Goal: Information Seeking & Learning: Learn about a topic

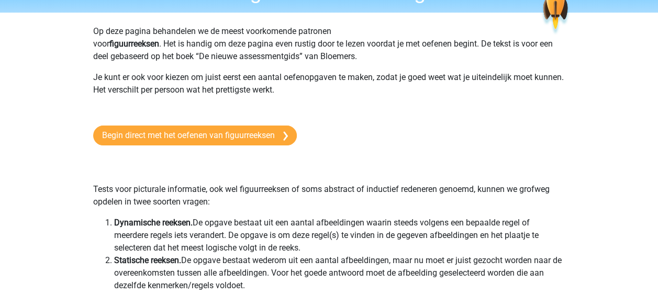
scroll to position [62, 0]
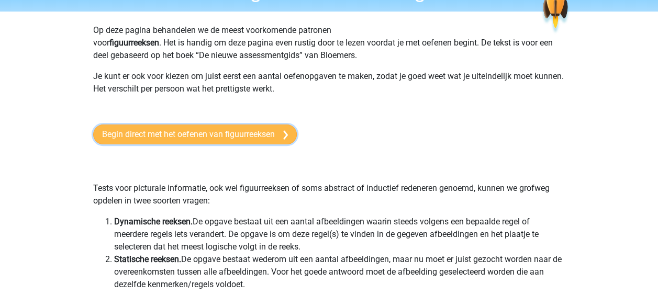
click at [275, 127] on link "Begin direct met het oefenen van figuurreeksen" at bounding box center [195, 135] width 204 height 20
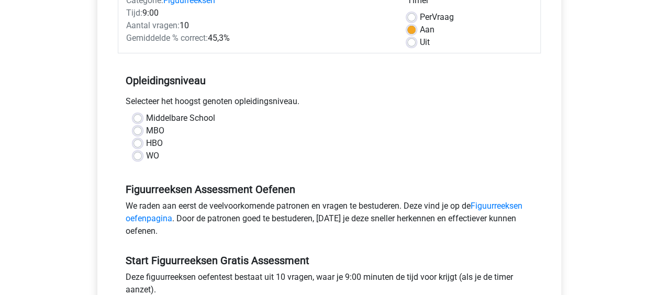
scroll to position [152, 0]
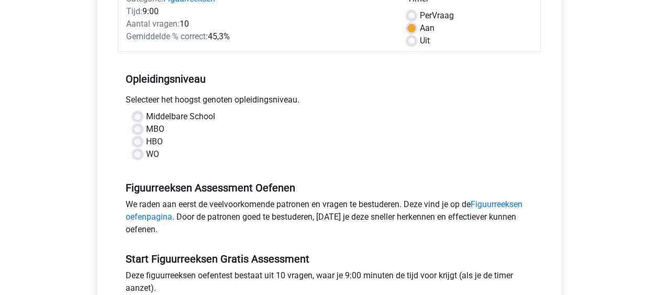
click at [146, 155] on label "WO" at bounding box center [152, 154] width 13 height 13
click at [141, 155] on input "WO" at bounding box center [137, 153] width 8 height 10
radio input "true"
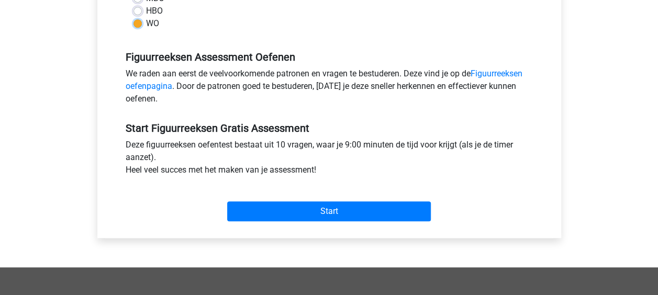
scroll to position [283, 0]
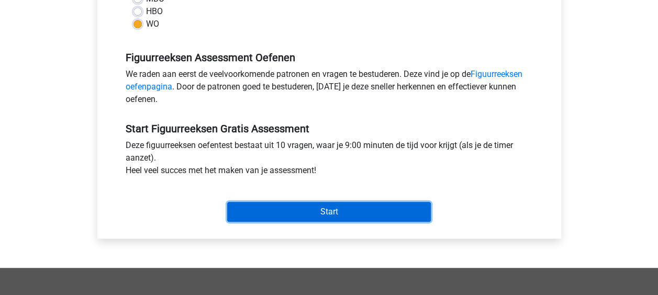
click at [301, 207] on input "Start" at bounding box center [329, 212] width 204 height 20
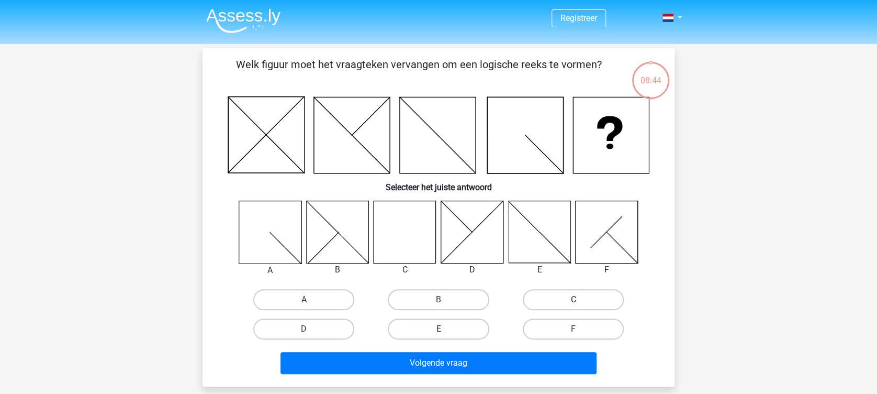
click at [571, 295] on label "C" at bounding box center [573, 299] width 101 height 21
click at [573, 295] on input "C" at bounding box center [576, 302] width 7 height 7
radio input "true"
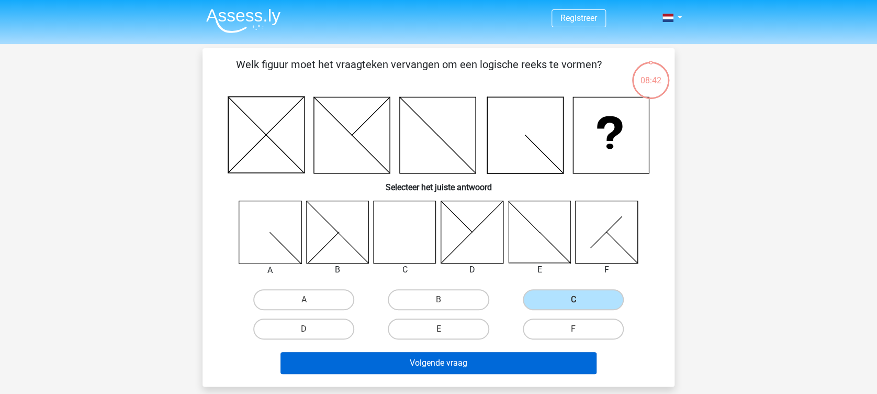
drag, startPoint x: 511, startPoint y: 376, endPoint x: 509, endPoint y: 362, distance: 13.7
click at [509, 295] on div "Volgende vraag" at bounding box center [439, 365] width 404 height 26
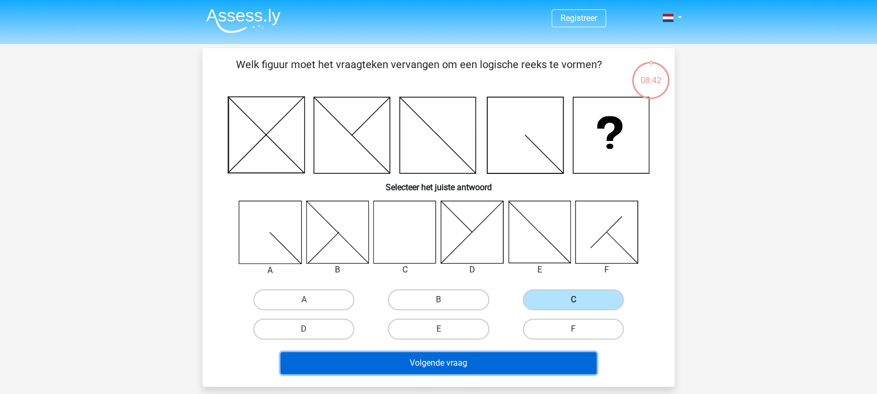
click at [509, 295] on button "Volgende vraag" at bounding box center [439, 363] width 317 height 22
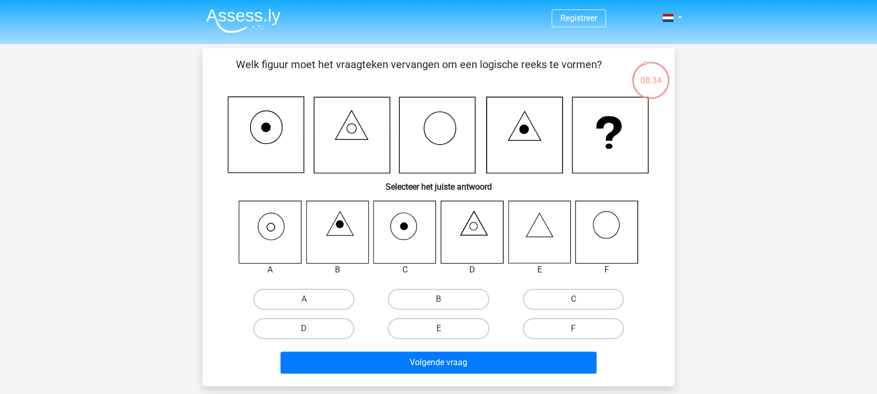
click at [648, 80] on div "08:34" at bounding box center [650, 74] width 39 height 26
click at [293, 295] on label "A" at bounding box center [303, 298] width 101 height 21
click at [304, 295] on input "A" at bounding box center [307, 302] width 7 height 7
radio input "true"
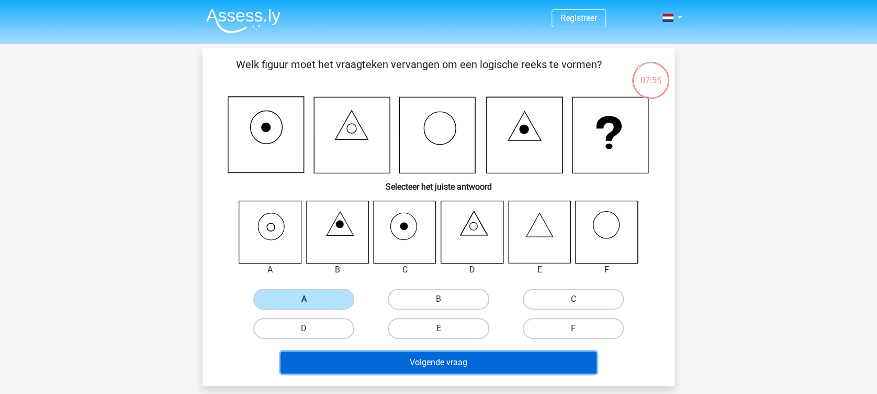
click at [387, 295] on button "Volgende vraag" at bounding box center [439, 362] width 317 height 22
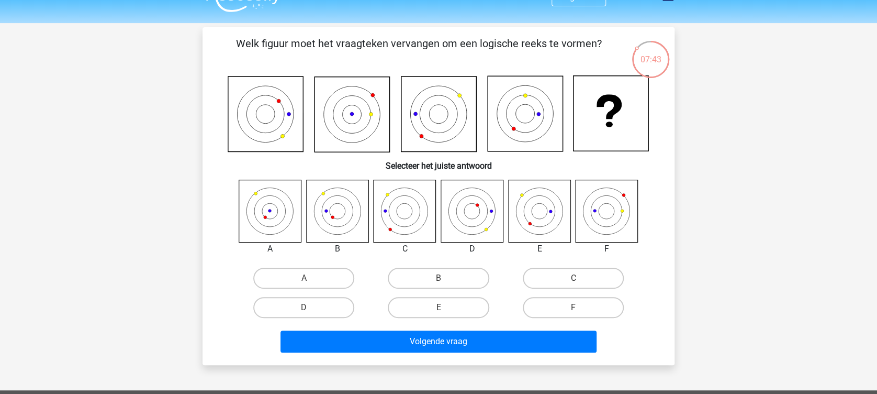
scroll to position [26, 0]
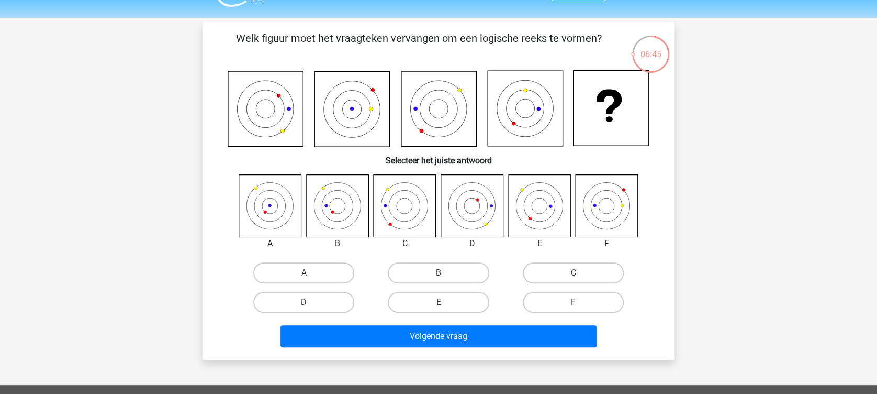
click at [453, 261] on div "B" at bounding box center [438, 272] width 135 height 29
click at [449, 279] on label "B" at bounding box center [438, 272] width 101 height 21
click at [446, 279] on input "B" at bounding box center [442, 276] width 7 height 7
radio input "true"
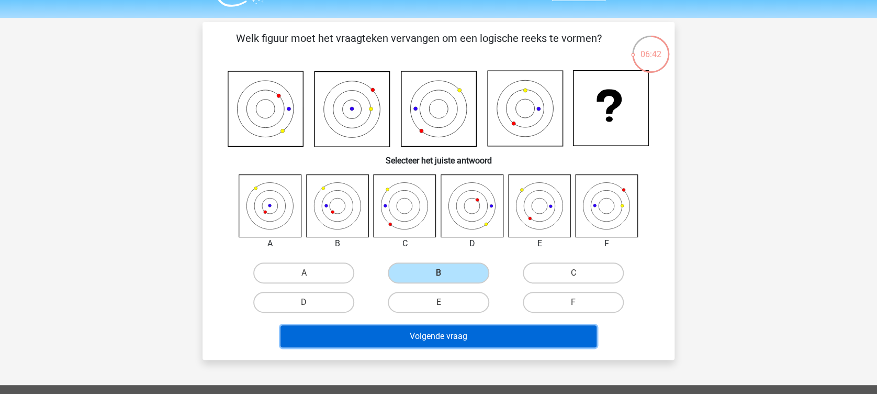
click at [448, 295] on button "Volgende vraag" at bounding box center [439, 336] width 317 height 22
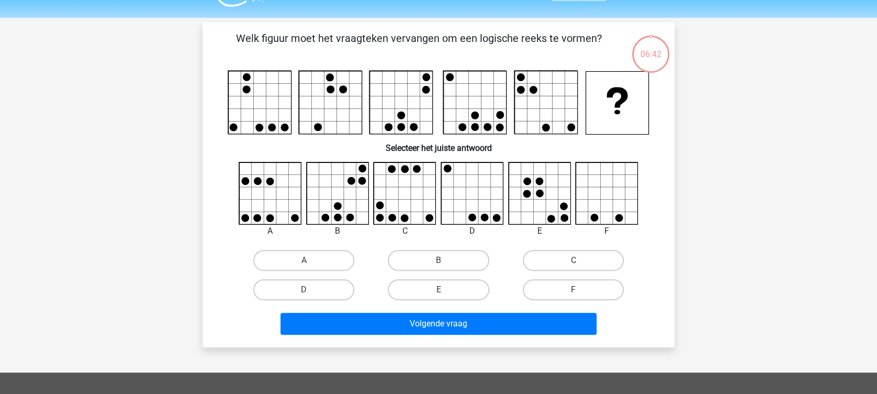
scroll to position [48, 0]
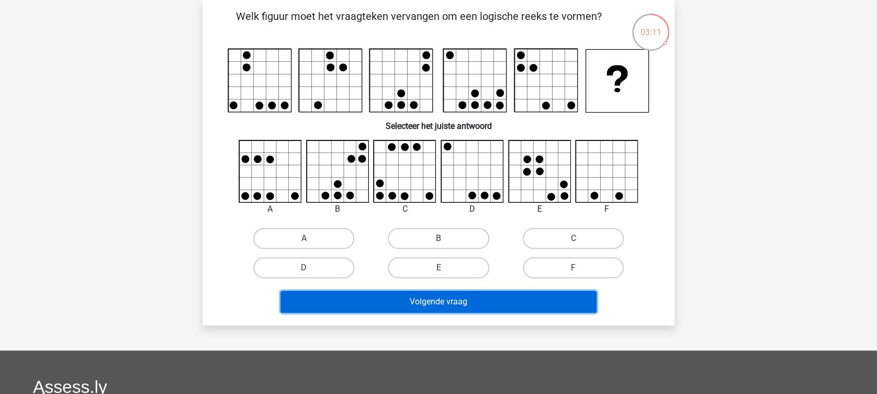
click at [472, 295] on button "Volgende vraag" at bounding box center [439, 302] width 317 height 22
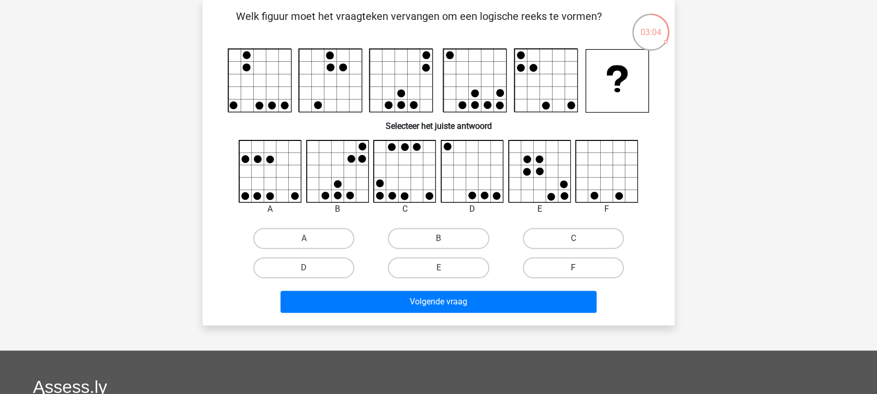
click at [568, 266] on label "F" at bounding box center [573, 267] width 101 height 21
click at [573, 268] on input "F" at bounding box center [576, 271] width 7 height 7
radio input "true"
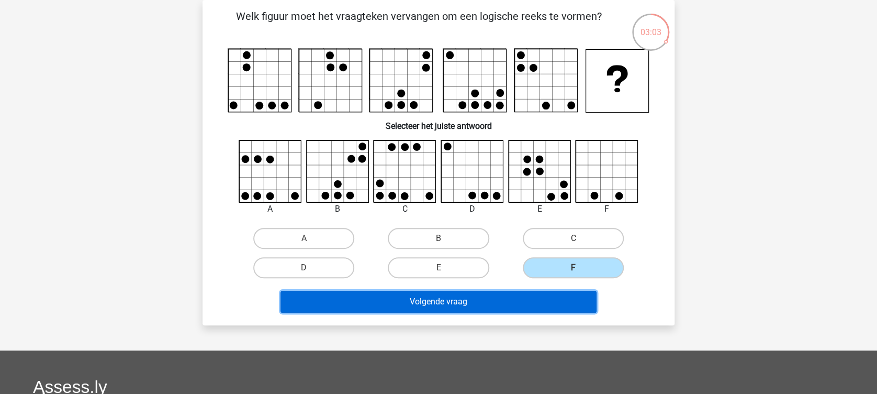
click at [542, 295] on button "Volgende vraag" at bounding box center [439, 302] width 317 height 22
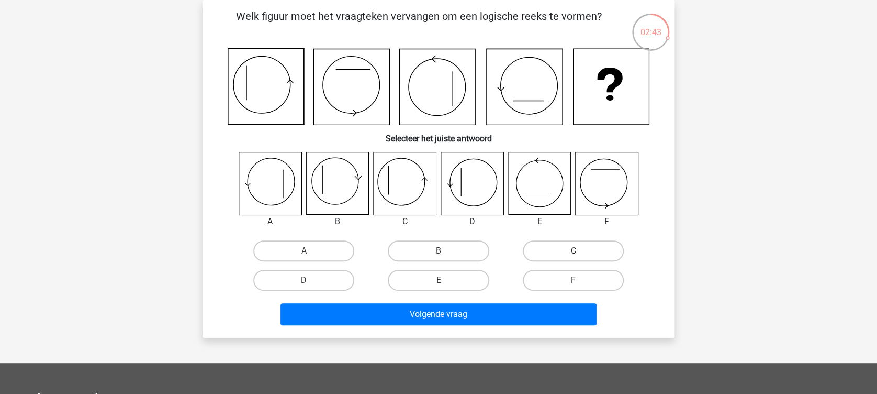
click at [573, 243] on label "C" at bounding box center [573, 250] width 101 height 21
click at [573, 251] on input "C" at bounding box center [576, 254] width 7 height 7
radio input "true"
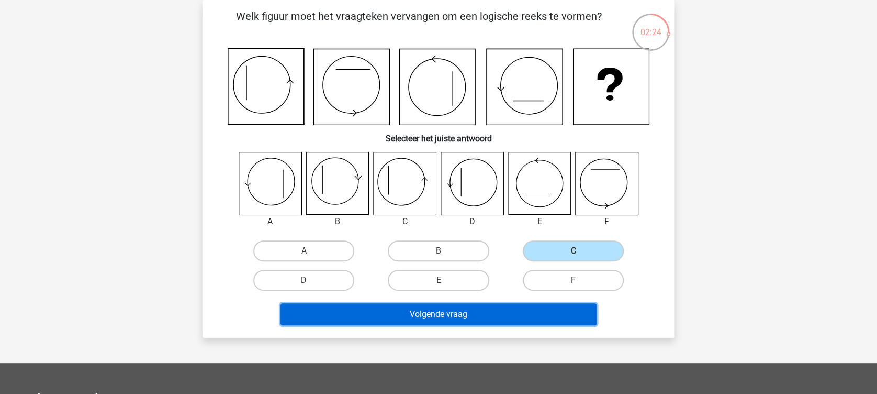
click at [549, 295] on button "Volgende vraag" at bounding box center [439, 314] width 317 height 22
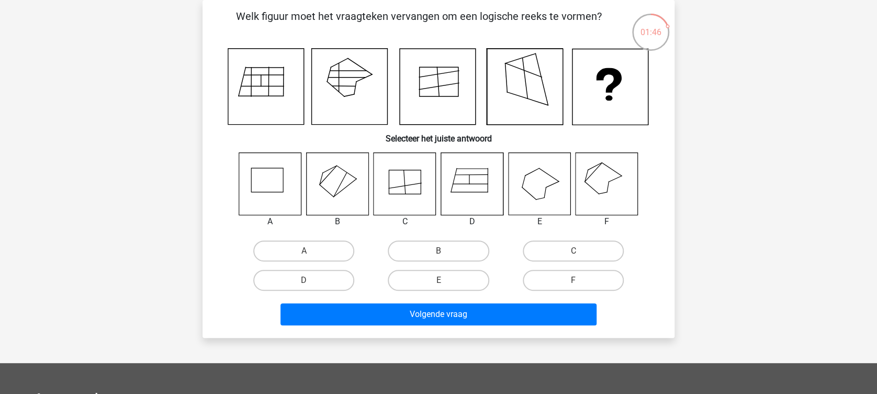
click at [622, 167] on icon at bounding box center [607, 183] width 62 height 62
drag, startPoint x: 620, startPoint y: 180, endPoint x: 583, endPoint y: 281, distance: 108.2
click at [583, 281] on div "A B C D E" at bounding box center [438, 223] width 439 height 143
click at [583, 281] on label "F" at bounding box center [573, 280] width 101 height 21
click at [580, 281] on input "F" at bounding box center [576, 283] width 7 height 7
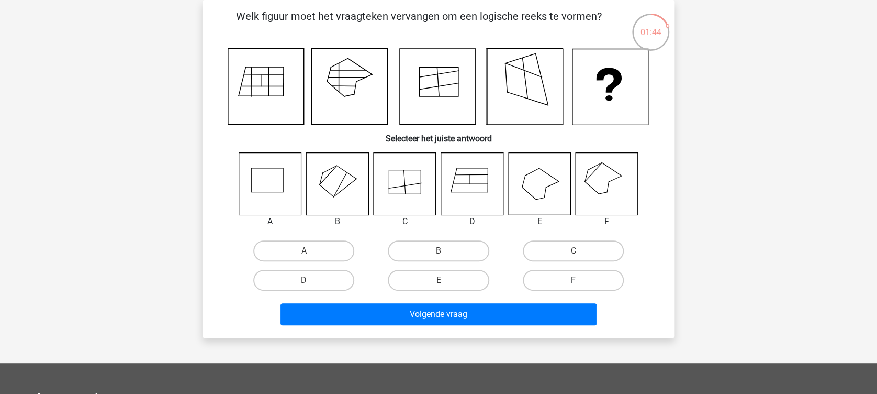
radio input "true"
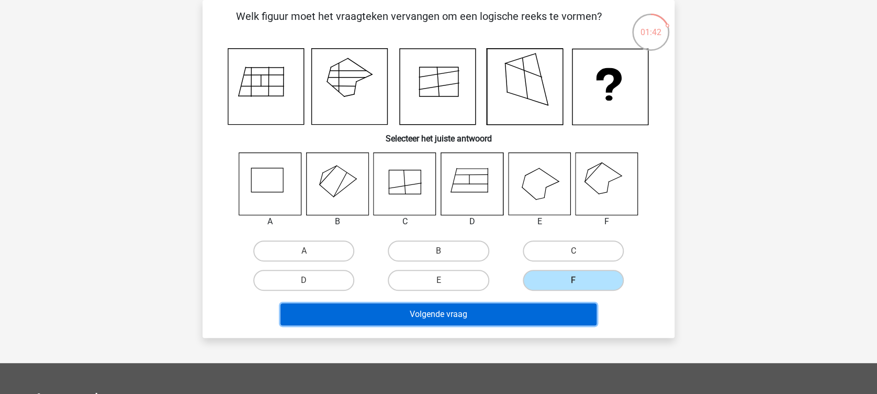
click at [551, 295] on button "Volgende vraag" at bounding box center [439, 314] width 317 height 22
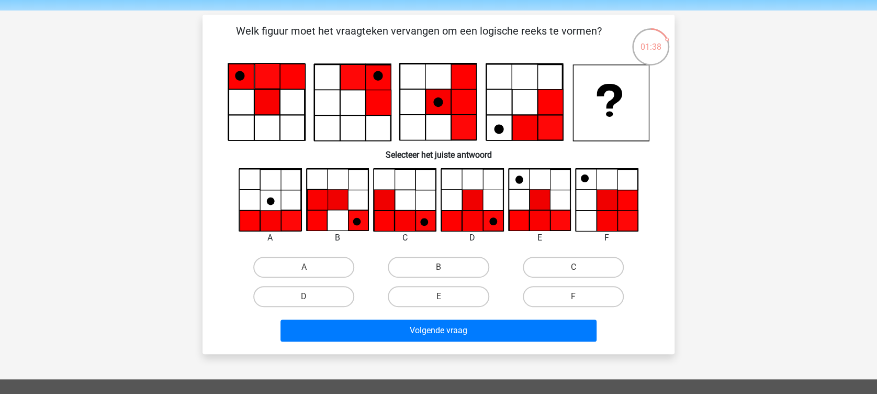
scroll to position [34, 0]
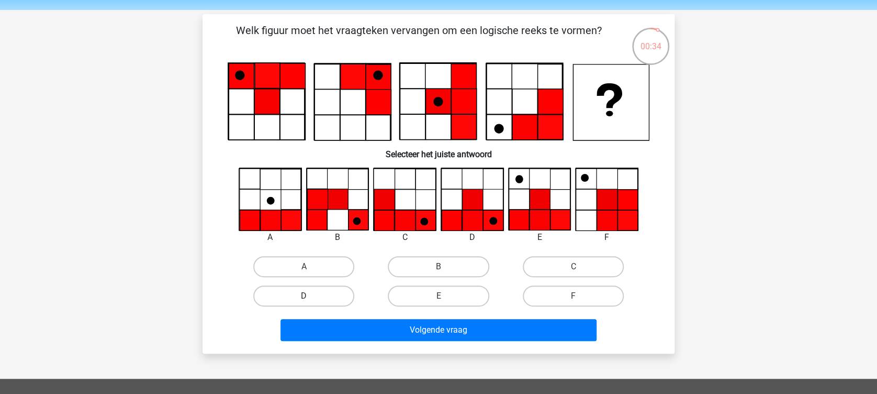
click at [302, 289] on label "D" at bounding box center [303, 295] width 101 height 21
click at [304, 295] on input "D" at bounding box center [307, 299] width 7 height 7
radio input "true"
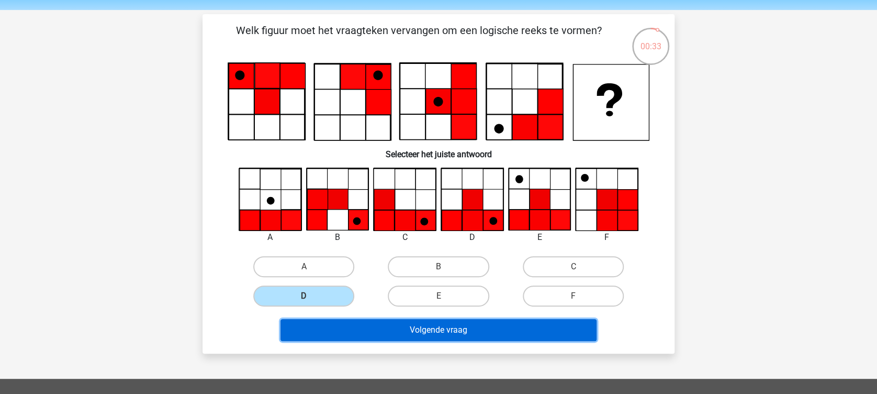
click at [360, 295] on button "Volgende vraag" at bounding box center [439, 330] width 317 height 22
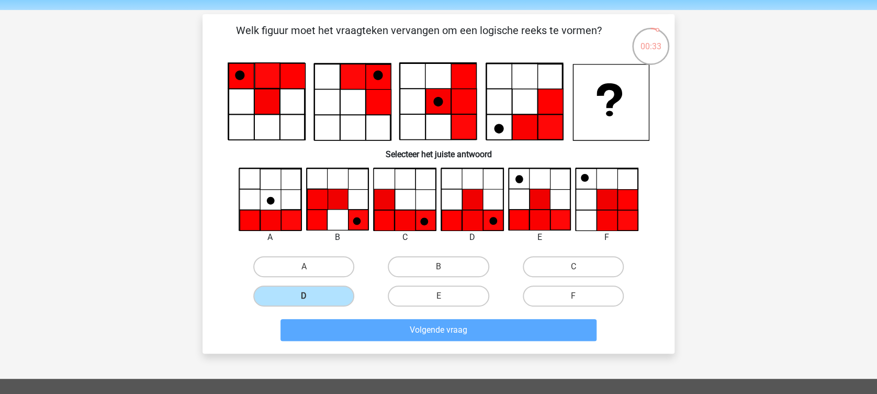
scroll to position [48, 0]
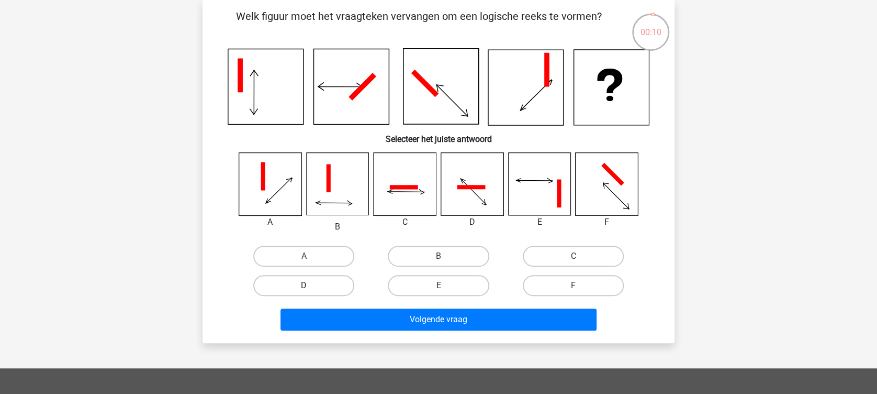
click at [340, 281] on label "D" at bounding box center [303, 285] width 101 height 21
click at [311, 285] on input "D" at bounding box center [307, 288] width 7 height 7
radio input "true"
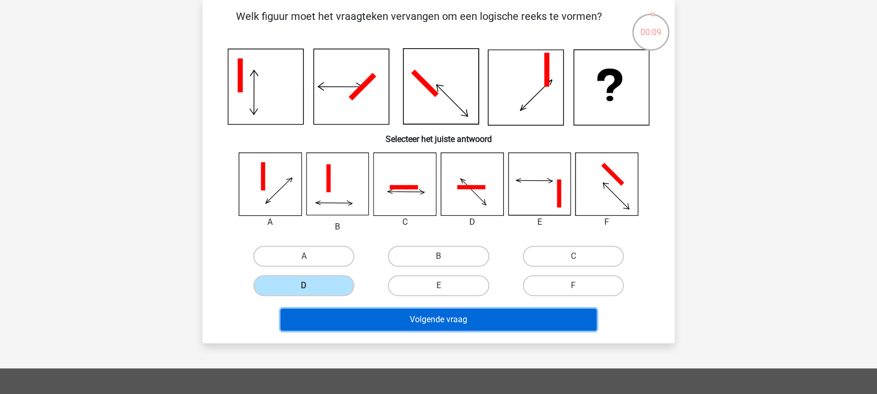
click at [369, 295] on button "Volgende vraag" at bounding box center [439, 319] width 317 height 22
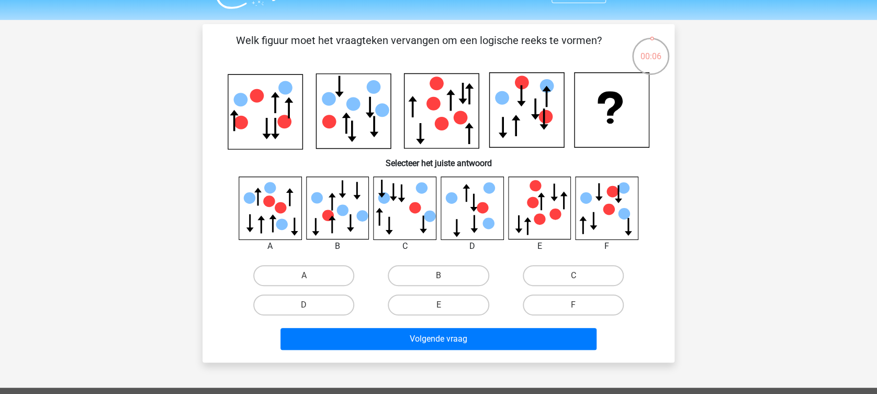
scroll to position [29, 0]
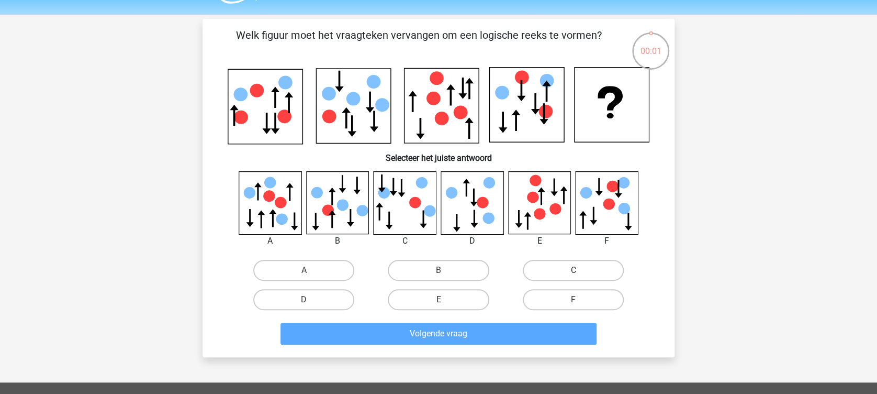
click at [368, 295] on div "Welk figuur moet het vraagteken vervangen om een logische reeks te vormen?" at bounding box center [439, 187] width 464 height 321
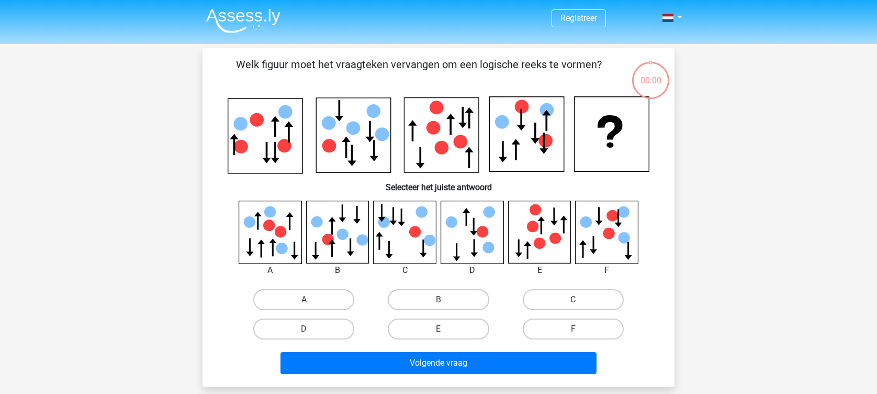
scroll to position [29, 0]
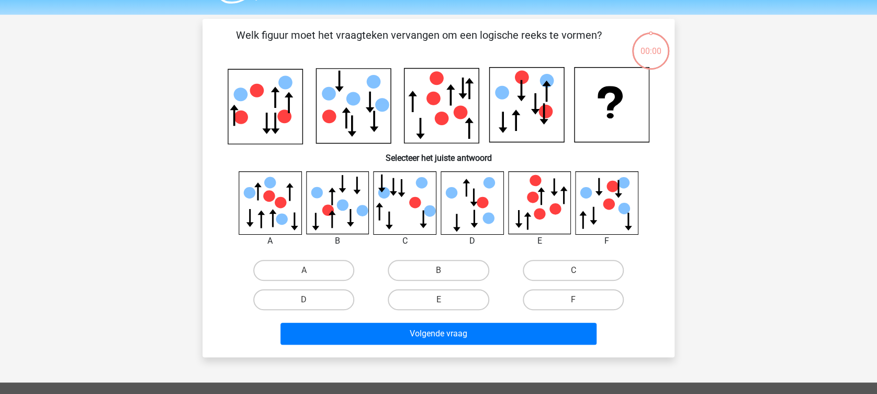
click at [325, 295] on label "D" at bounding box center [303, 299] width 101 height 21
click at [311, 299] on input "D" at bounding box center [307, 302] width 7 height 7
radio input "true"
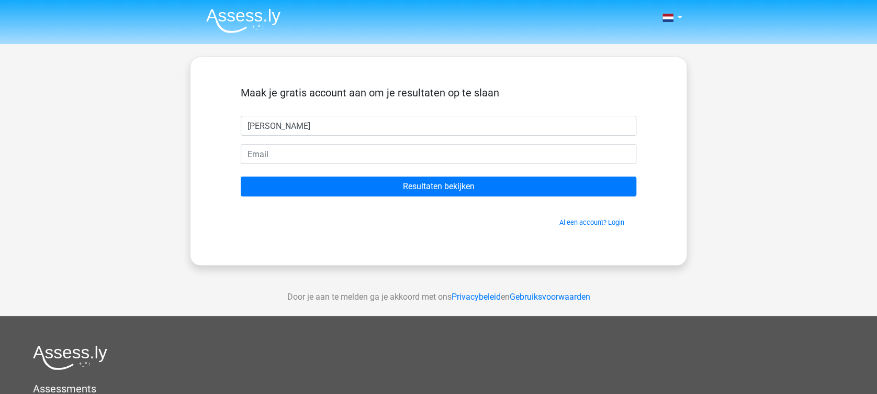
type input "[PERSON_NAME]"
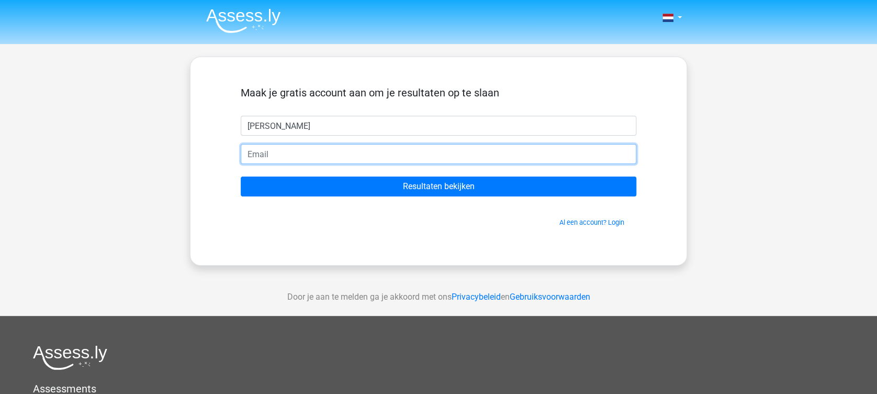
click at [362, 157] on input "email" at bounding box center [439, 154] width 396 height 20
type input "[EMAIL_ADDRESS][DOMAIN_NAME]"
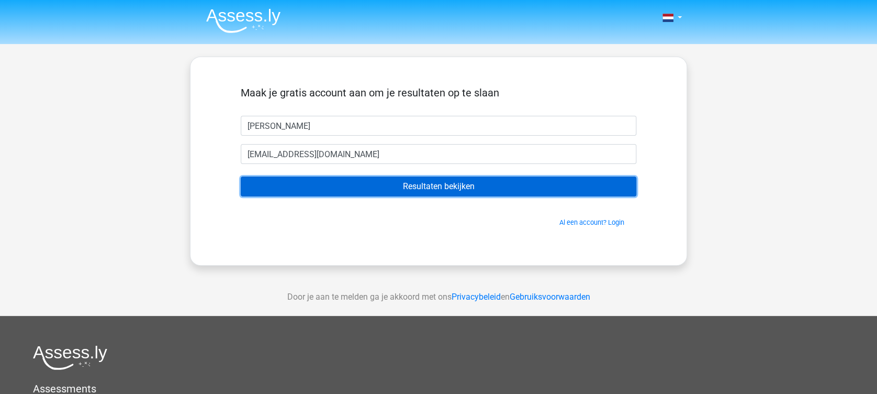
click at [383, 181] on input "Resultaten bekijken" at bounding box center [439, 186] width 396 height 20
